Goal: Obtain resource: Download file/media

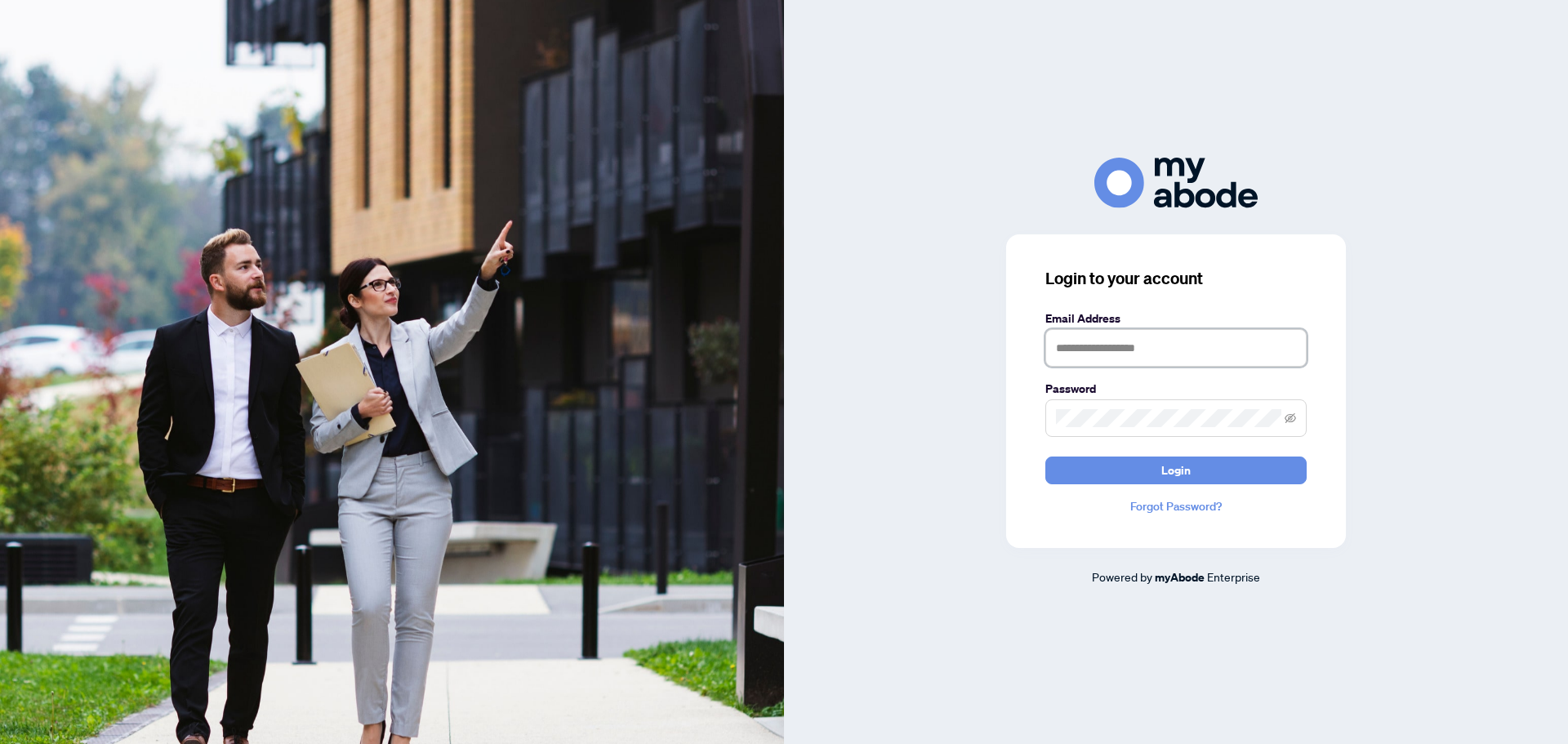
click at [1149, 351] on input "text" at bounding box center [1176, 347] width 261 height 37
type input "**********"
click at [1046, 456] on button "Login" at bounding box center [1176, 470] width 261 height 28
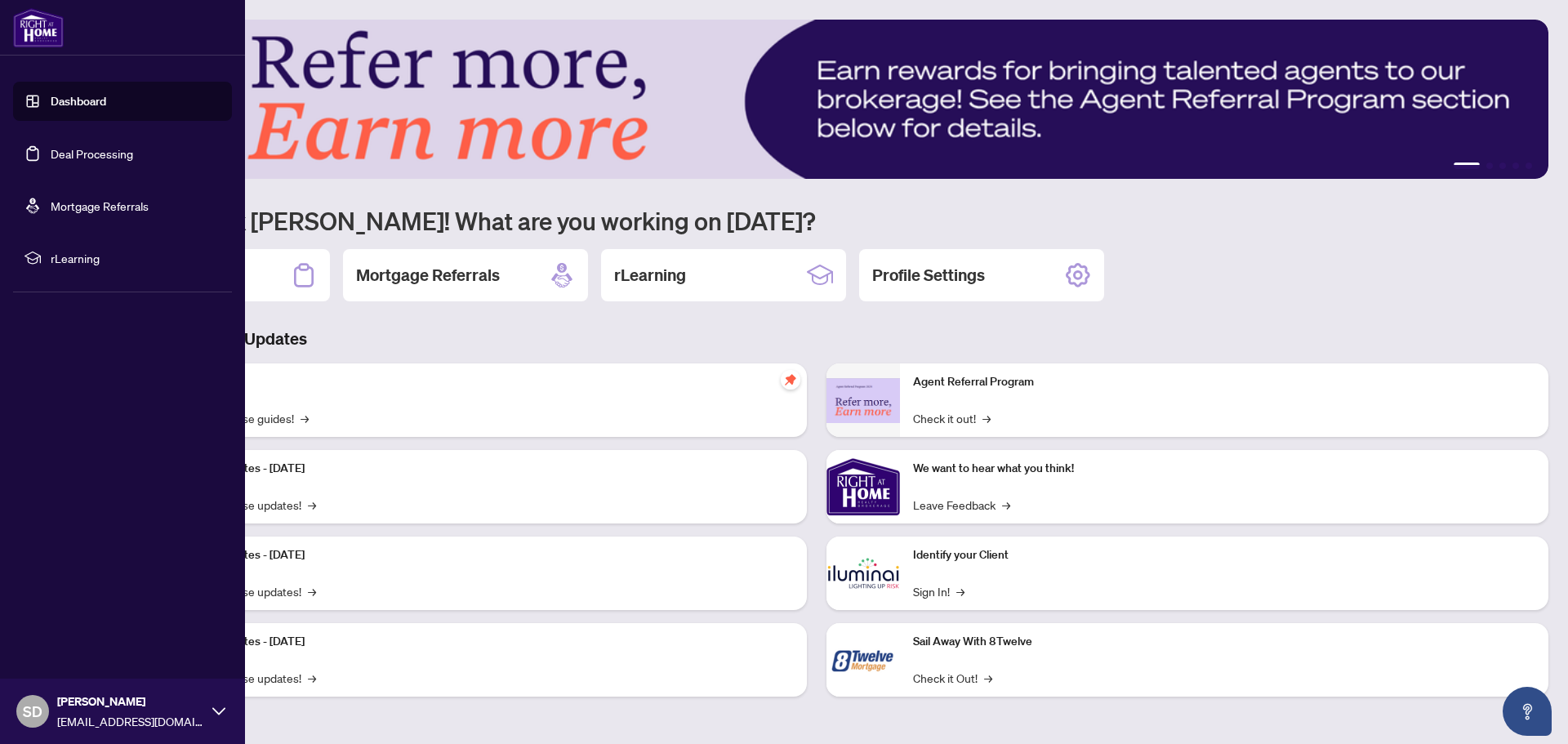
click at [50, 148] on link "Deal Processing" at bounding box center [91, 153] width 83 height 15
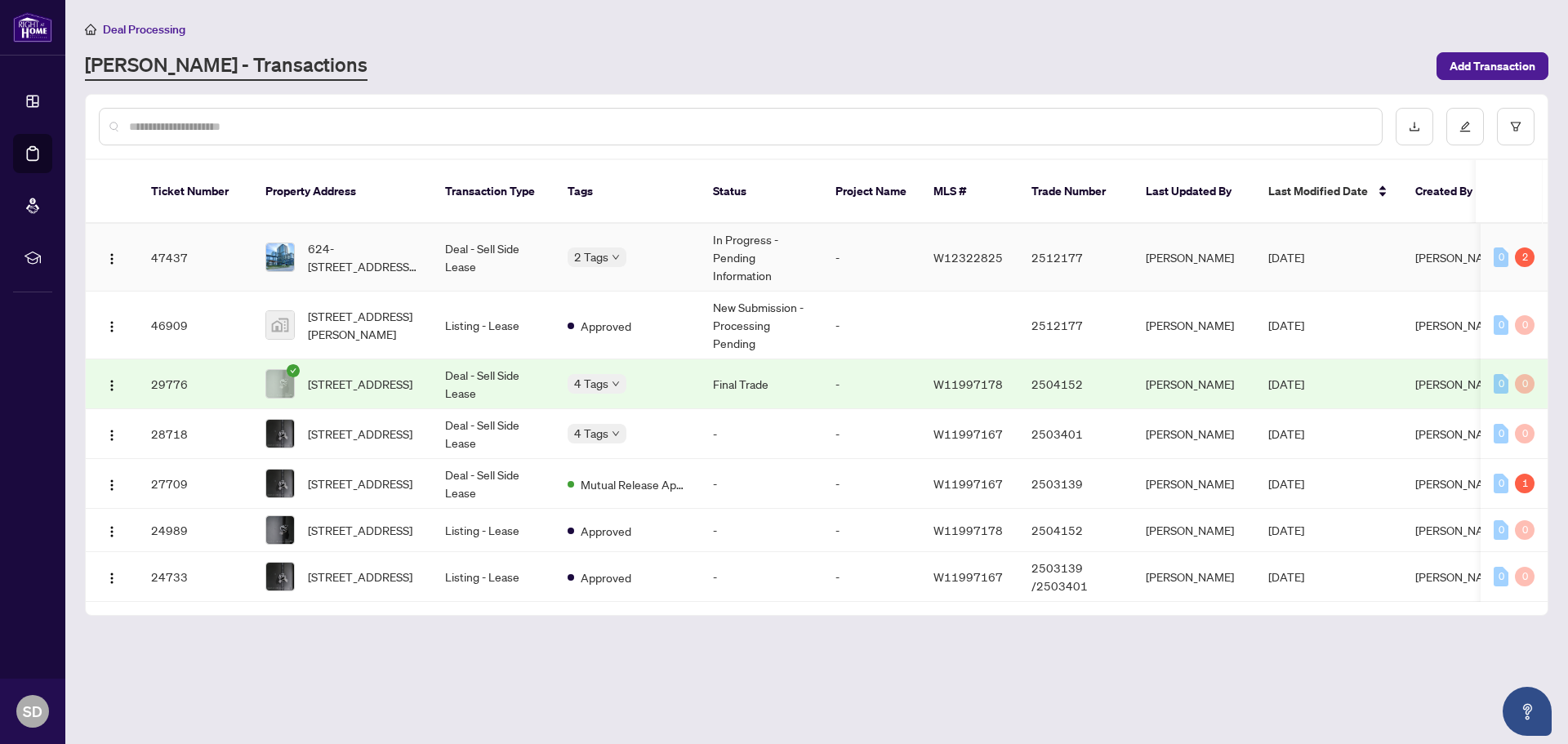
click at [774, 251] on td "In Progress - Pending Information" at bounding box center [761, 257] width 123 height 68
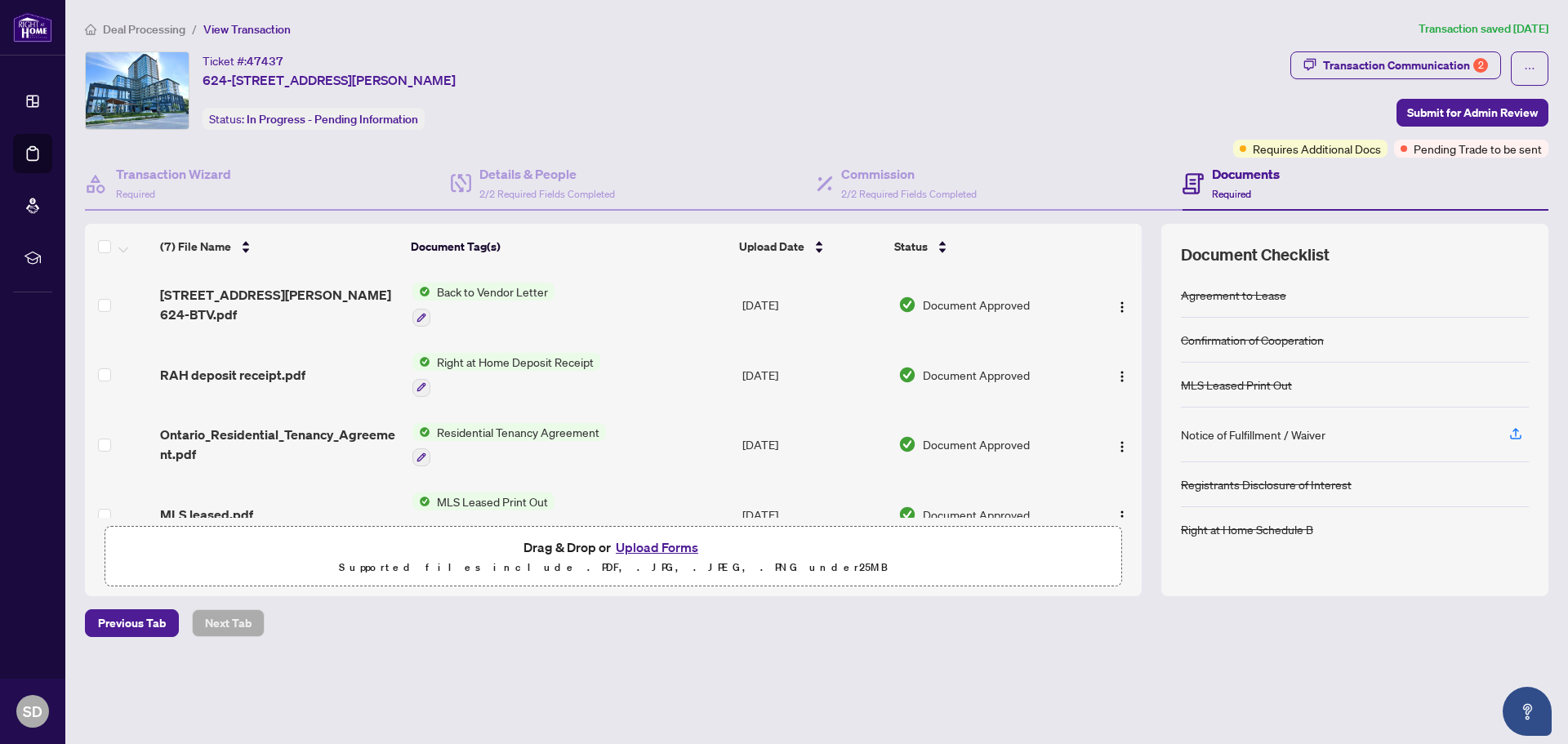
click at [209, 368] on span "RAH deposit receipt.pdf" at bounding box center [232, 374] width 145 height 20
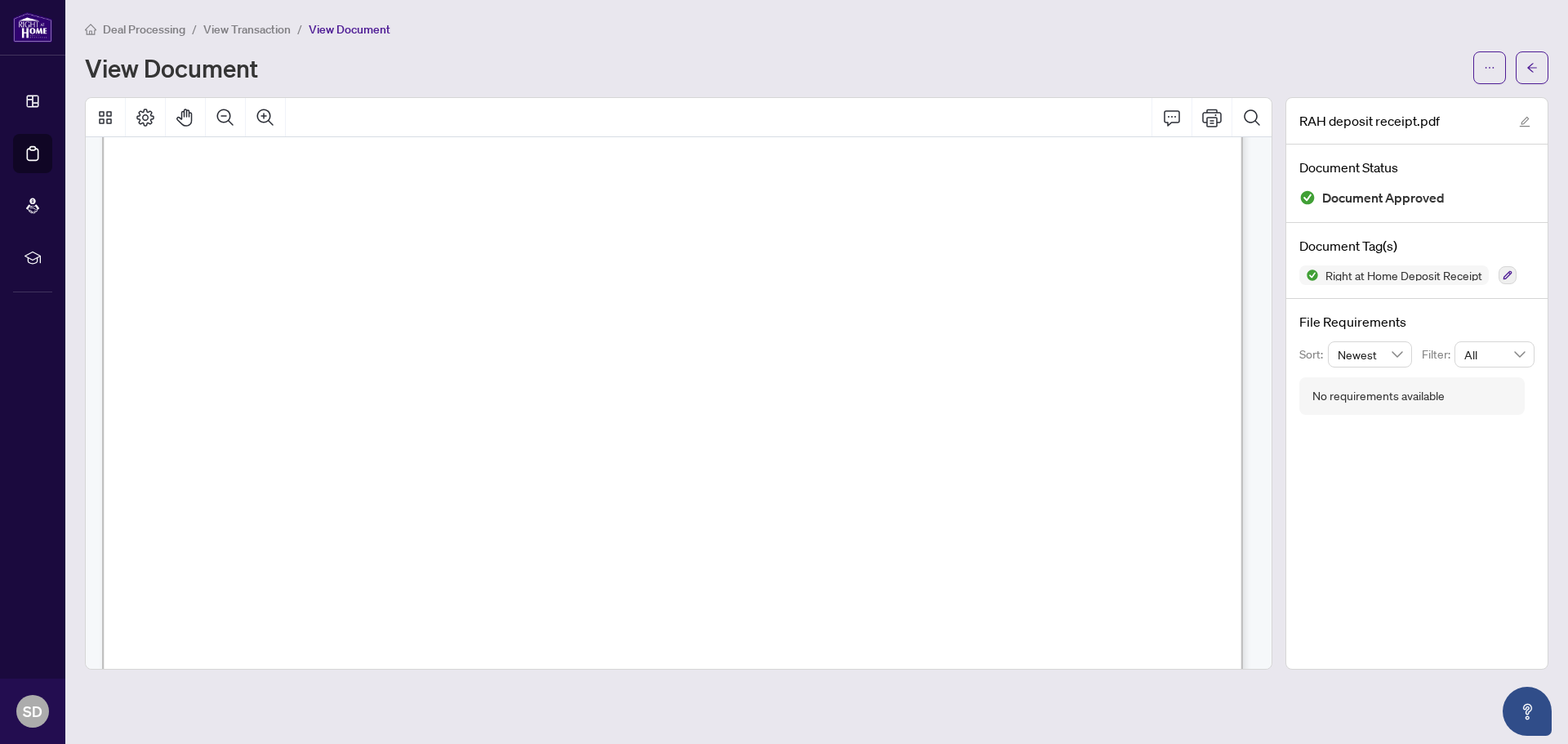
scroll to position [242, 0]
click at [1495, 70] on icon "ellipsis" at bounding box center [1490, 68] width 11 height 11
drag, startPoint x: 1454, startPoint y: 89, endPoint x: 1450, endPoint y: 99, distance: 10.8
click at [1450, 99] on ul "Download Manage Document Tags Rename Archive" at bounding box center [1431, 143] width 151 height 111
click at [1450, 99] on span "Download" at bounding box center [1431, 103] width 125 height 18
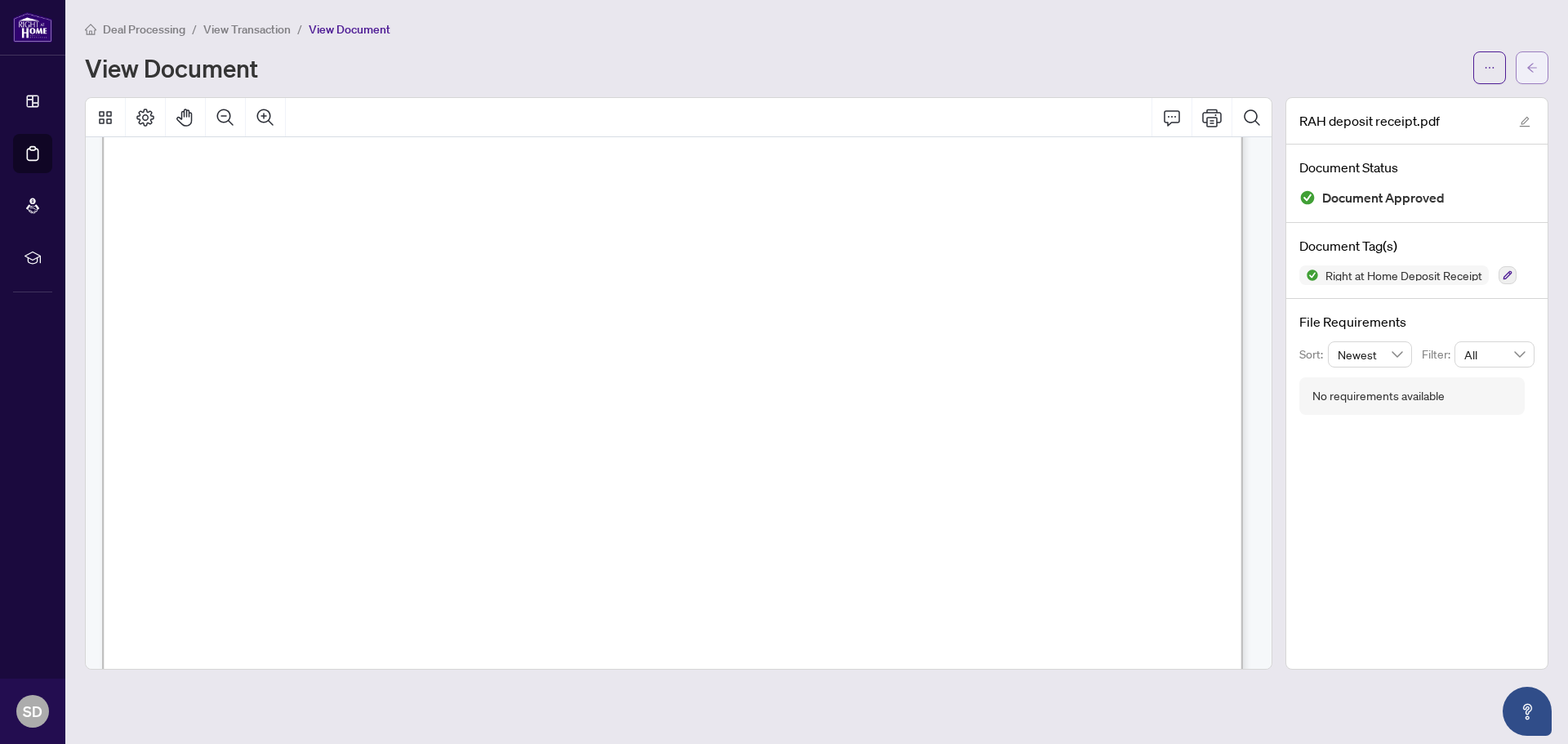
click at [1535, 72] on icon "arrow-left" at bounding box center [1533, 68] width 11 height 11
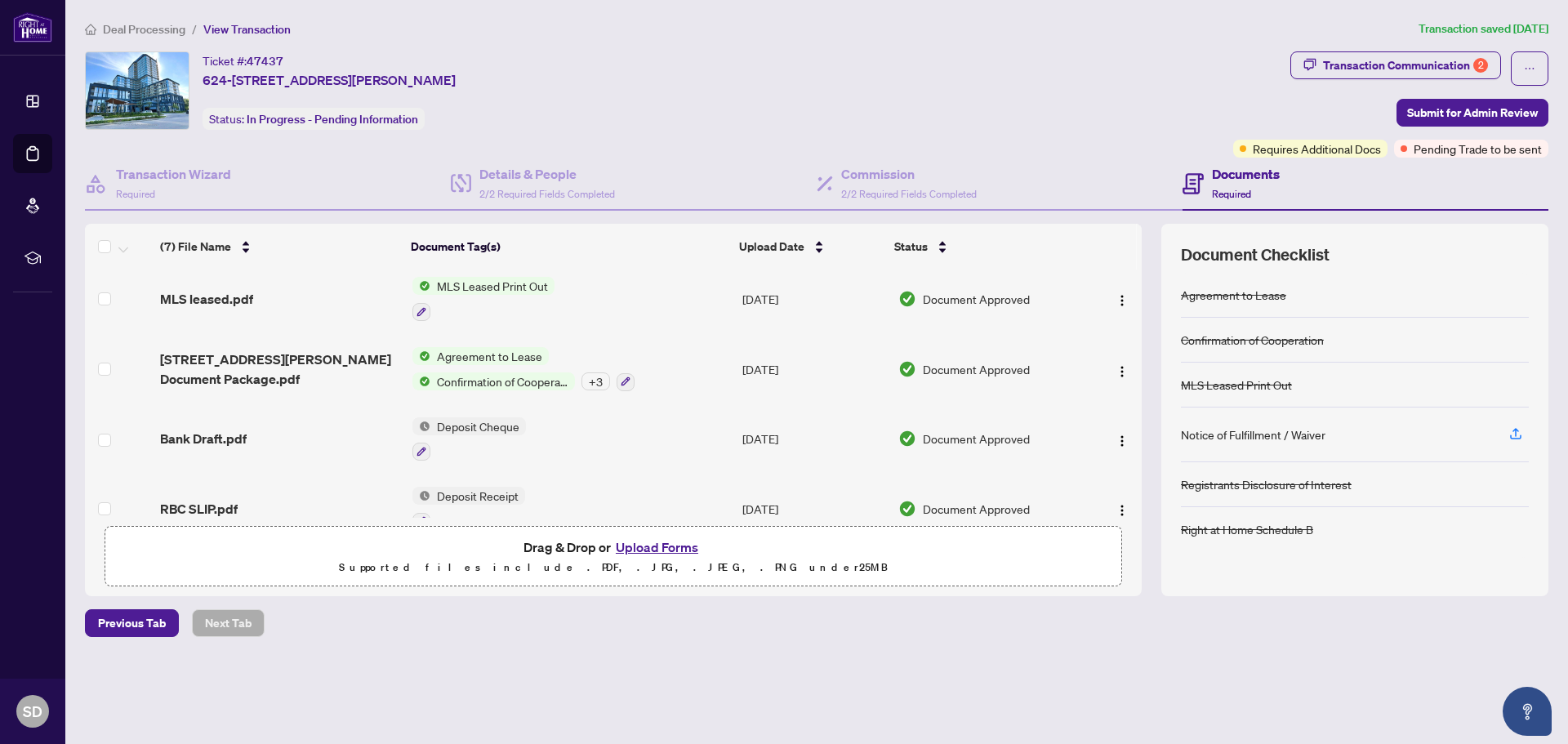
scroll to position [245, 0]
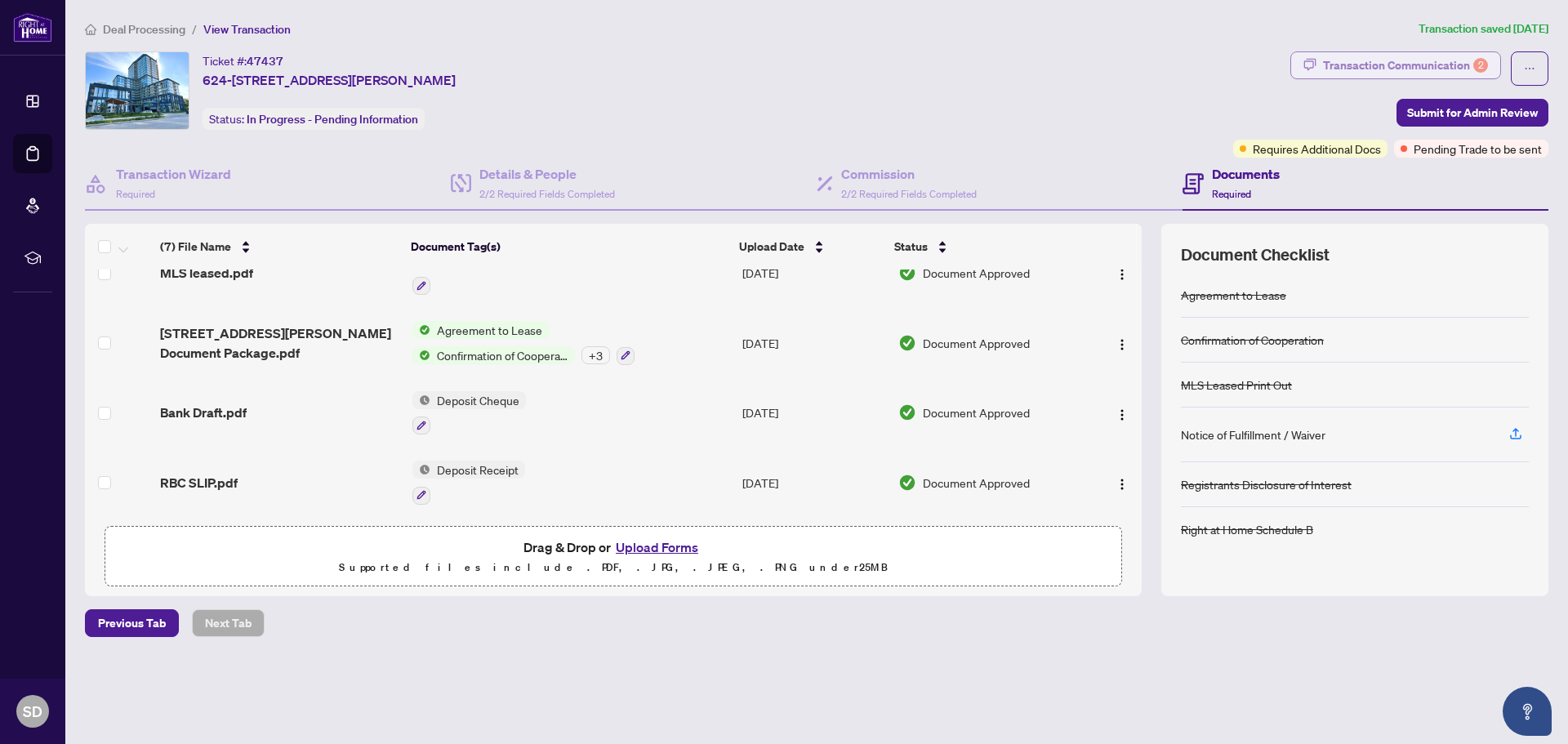
click at [1357, 67] on div "Transaction Communication 2" at bounding box center [1406, 65] width 165 height 26
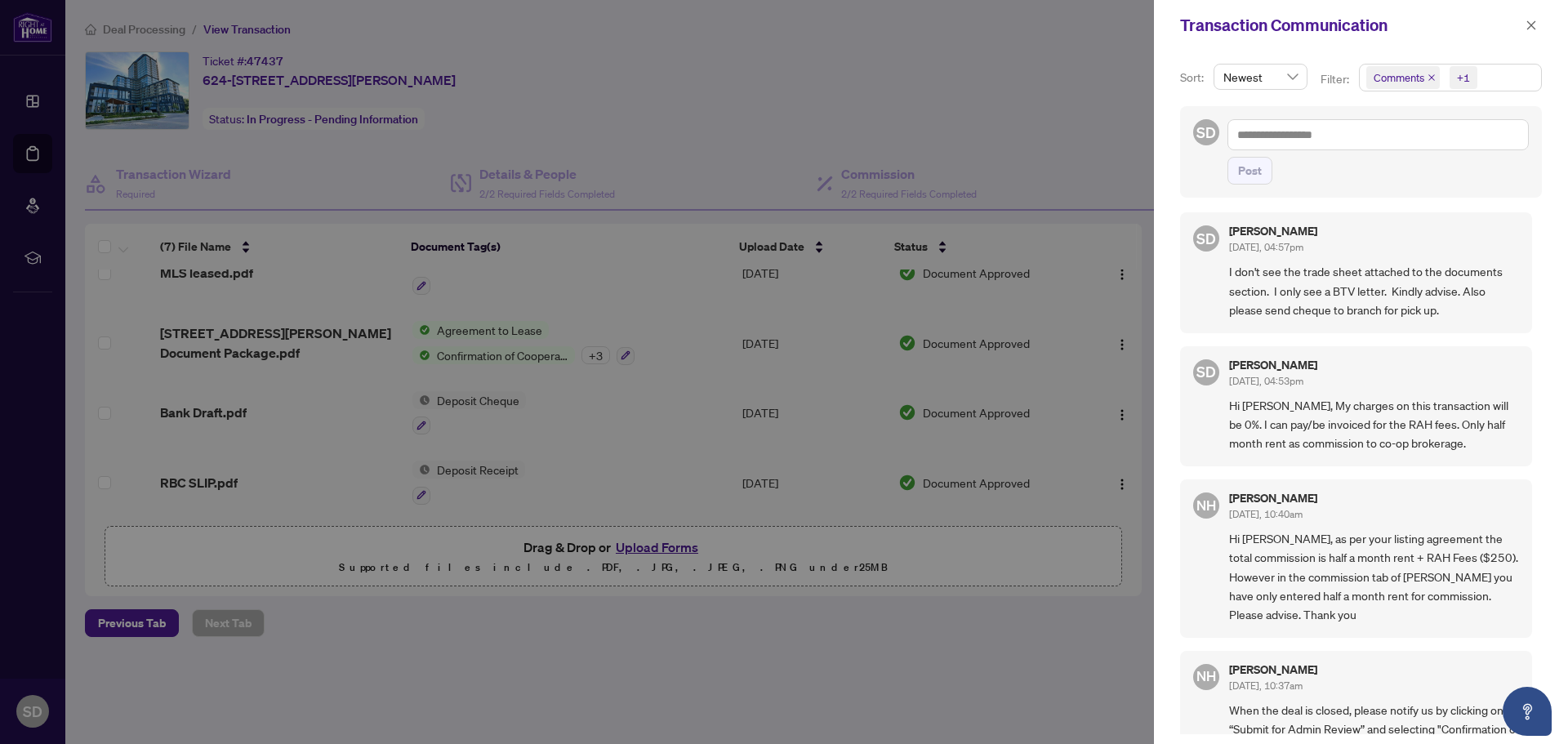
scroll to position [0, 0]
